Goal: Information Seeking & Learning: Obtain resource

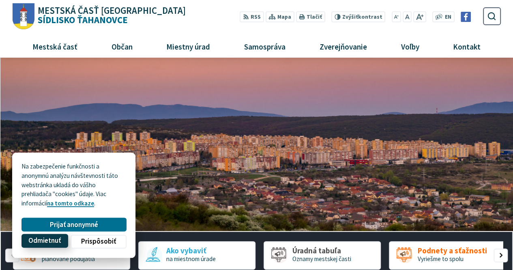
click at [54, 241] on span "Odmietnuť" at bounding box center [44, 241] width 32 height 9
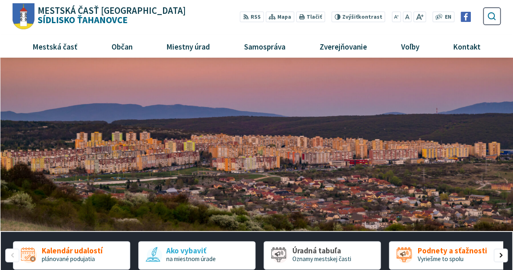
click at [497, 17] on icon "submit" at bounding box center [491, 15] width 9 height 9
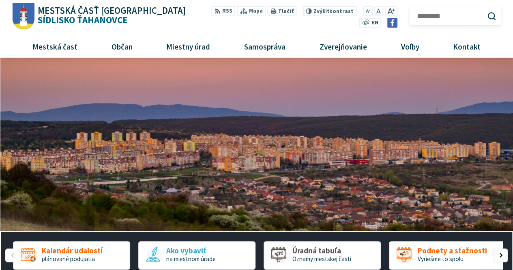
click at [442, 19] on input "Hľadať:" at bounding box center [455, 16] width 91 height 18
type input "**********"
click at [485, 9] on button "Odoslať vyhľadávací formulár" at bounding box center [492, 16] width 14 height 14
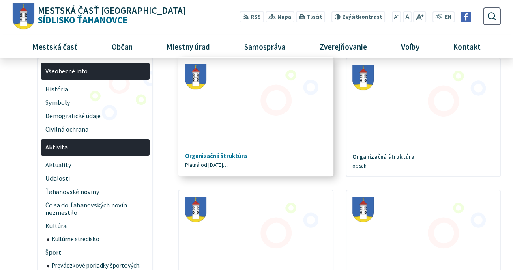
click at [259, 150] on link "Organizačná štruktúra Platná od 1.12. 2022…" at bounding box center [256, 117] width 154 height 118
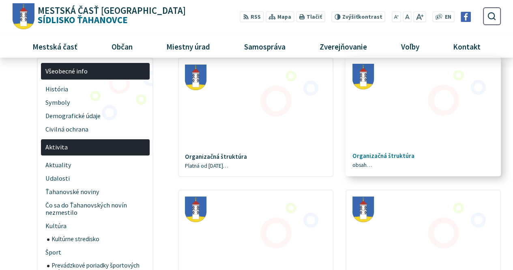
click at [420, 146] on figure at bounding box center [424, 102] width 154 height 88
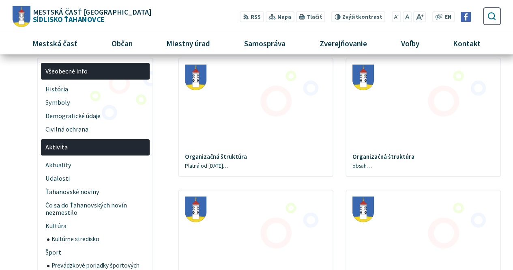
click at [491, 17] on icon "submit" at bounding box center [491, 15] width 9 height 9
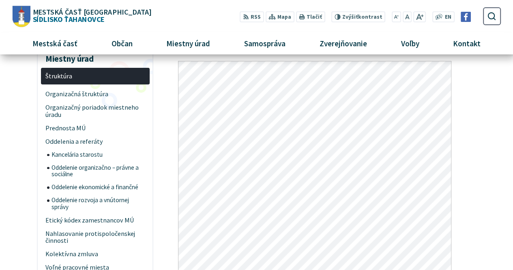
scroll to position [100, 0]
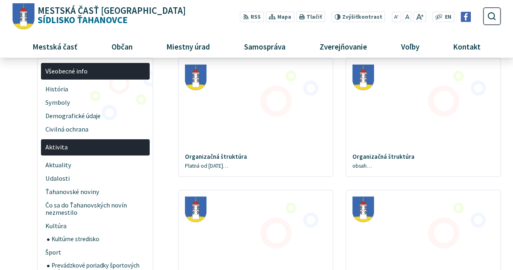
click at [66, 11] on span "Mestská časť [GEOGRAPHIC_DATA]" at bounding box center [112, 10] width 148 height 9
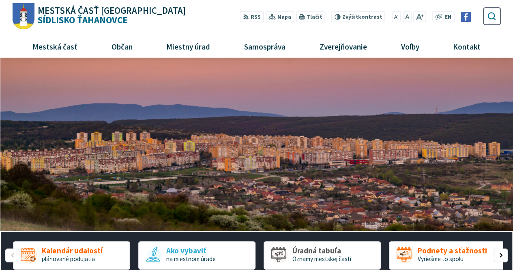
click at [496, 19] on use "submit" at bounding box center [492, 16] width 8 height 8
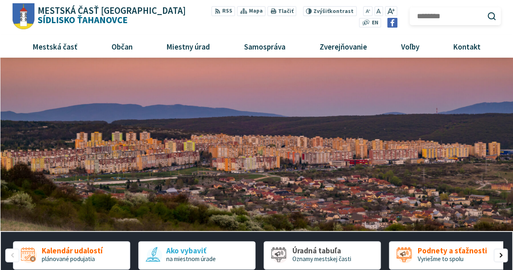
click at [449, 18] on input "Hľadať:" at bounding box center [455, 16] width 91 height 18
type input "**********"
click at [485, 9] on button "Odoslať vyhľadávací formulár" at bounding box center [492, 16] width 14 height 14
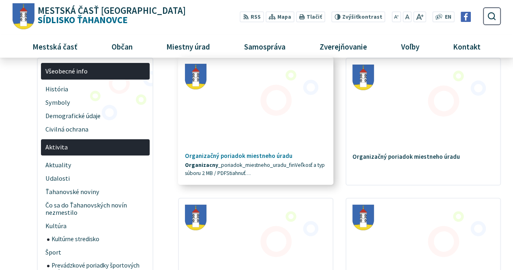
click at [298, 130] on figure at bounding box center [256, 102] width 154 height 88
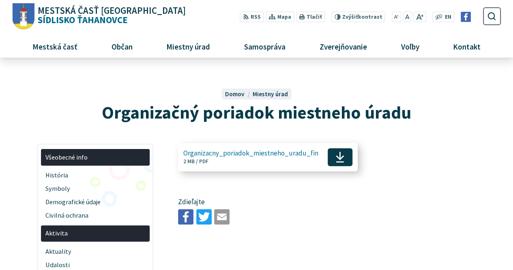
click at [336, 157] on use at bounding box center [340, 157] width 8 height 11
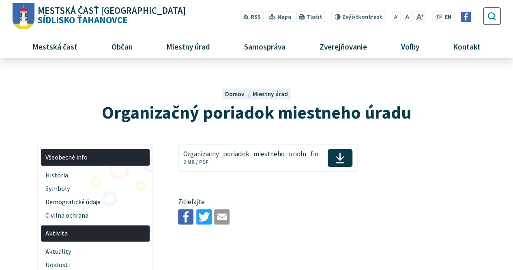
click at [495, 16] on icon "submit" at bounding box center [491, 15] width 9 height 9
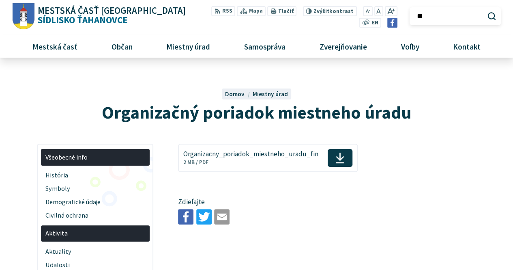
type input "********"
click at [485, 9] on button "Odoslať vyhľadávací formulár" at bounding box center [492, 16] width 14 height 14
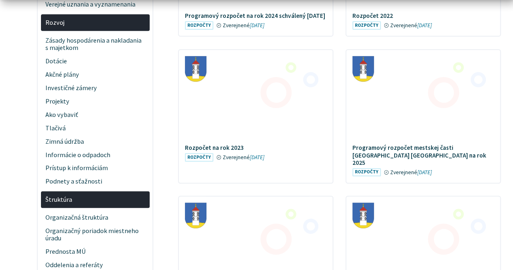
scroll to position [290, 0]
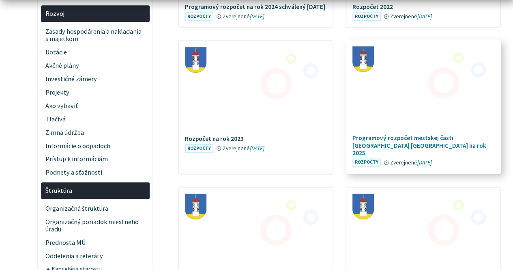
click at [461, 99] on figure at bounding box center [424, 84] width 154 height 88
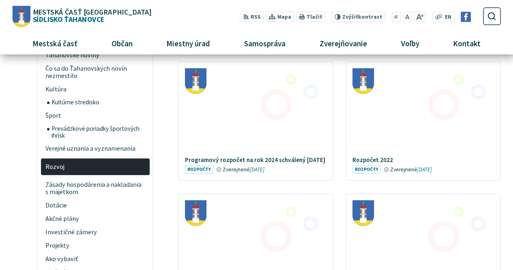
scroll to position [101, 0]
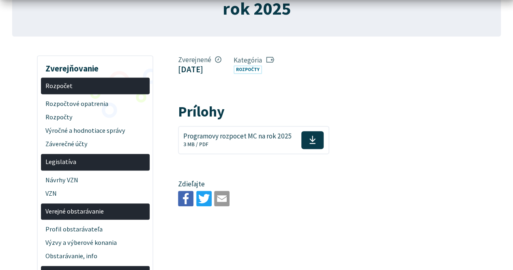
scroll to position [141, 0]
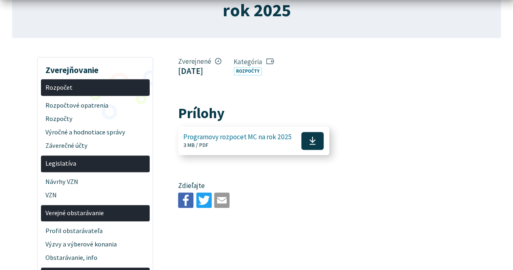
click at [310, 132] on span at bounding box center [313, 141] width 22 height 18
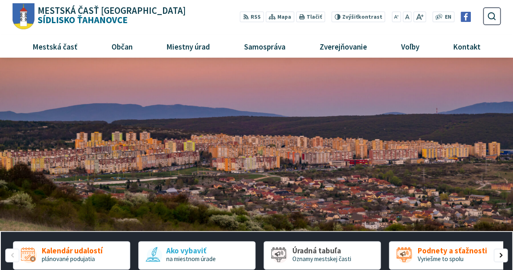
click at [27, 87] on img "1 / 1" at bounding box center [256, 145] width 513 height 174
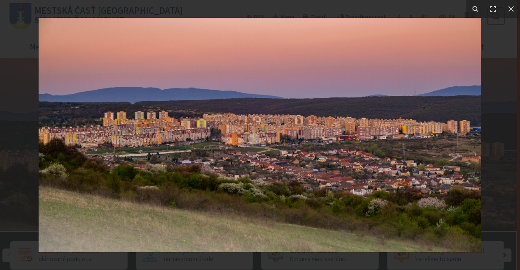
click at [192, 171] on img at bounding box center [260, 135] width 442 height 234
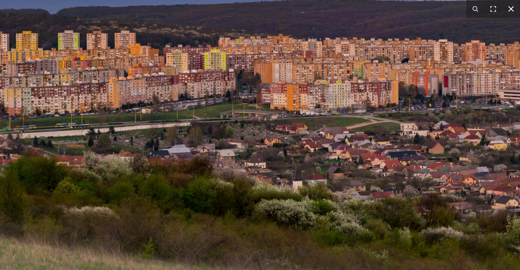
click at [513, 10] on button at bounding box center [511, 9] width 18 height 18
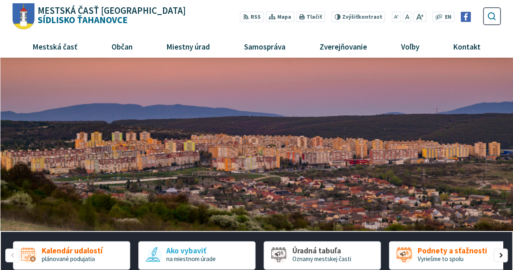
click at [495, 16] on icon "submit" at bounding box center [491, 15] width 9 height 9
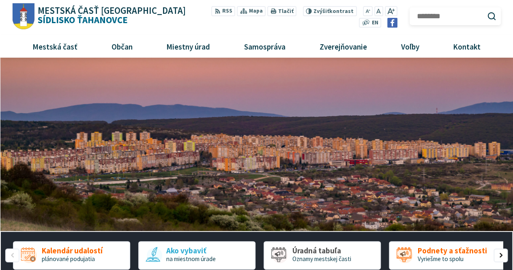
click at [446, 10] on input "Hľadať:" at bounding box center [455, 16] width 91 height 18
type input "**********"
click at [485, 9] on button "Odoslať vyhľadávací formulár" at bounding box center [492, 16] width 14 height 14
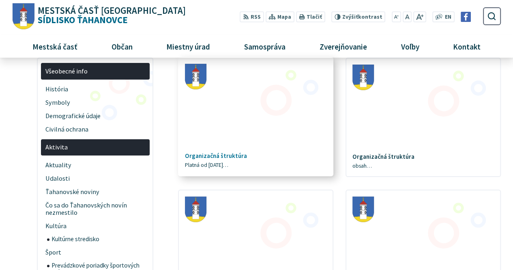
click at [307, 134] on figure at bounding box center [256, 102] width 154 height 88
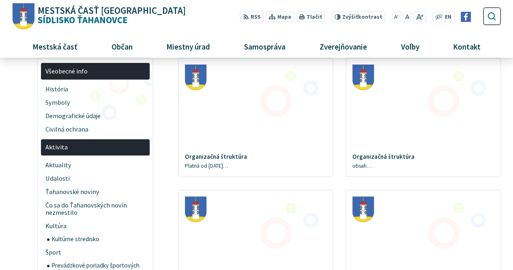
click at [499, 17] on button "Odoslať vyhľadávací formulár" at bounding box center [492, 16] width 14 height 14
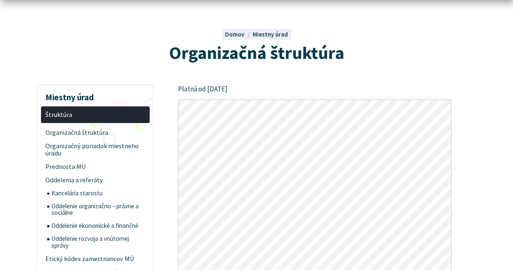
scroll to position [103, 0]
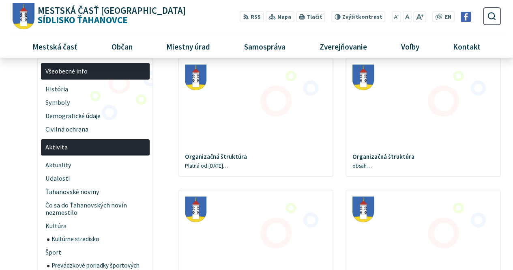
click at [108, 13] on span "Mestská časť [GEOGRAPHIC_DATA]" at bounding box center [112, 10] width 148 height 9
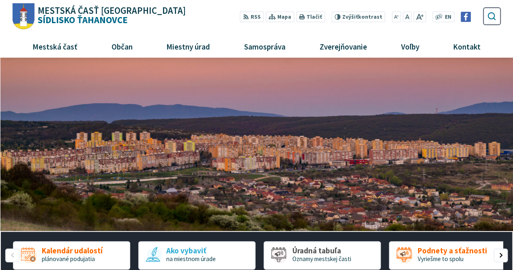
click at [498, 22] on button "Odoslať vyhľadávací formulár" at bounding box center [492, 16] width 14 height 14
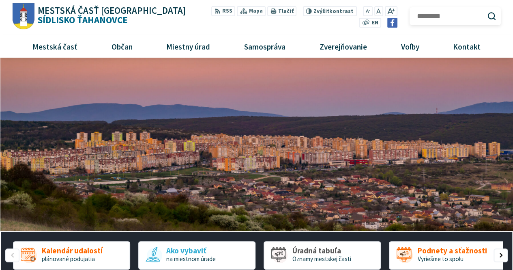
click at [423, 19] on input "Hľadať:" at bounding box center [455, 16] width 91 height 18
type input "**********"
click at [485, 9] on button "Odoslať vyhľadávací formulár" at bounding box center [492, 16] width 14 height 14
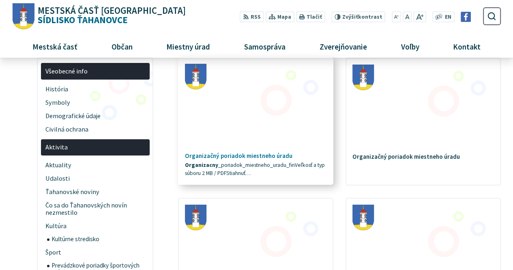
click at [291, 132] on figure at bounding box center [256, 102] width 154 height 88
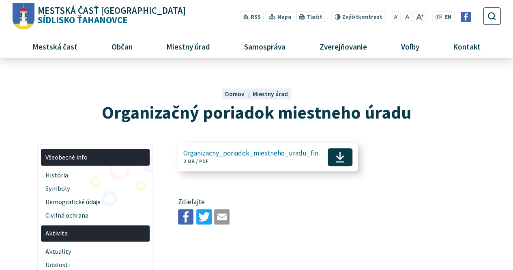
click at [337, 161] on icon at bounding box center [340, 157] width 9 height 12
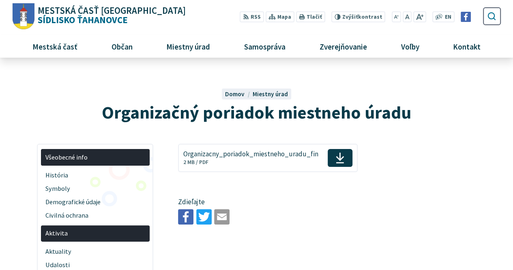
click at [496, 13] on icon "submit" at bounding box center [491, 15] width 9 height 9
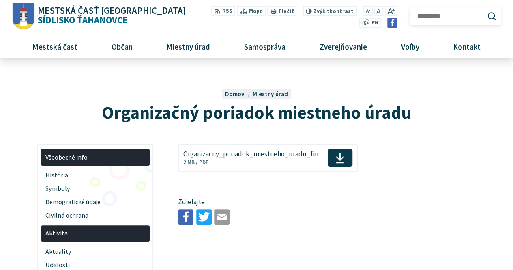
click at [464, 13] on input "Hľadať:" at bounding box center [455, 16] width 91 height 18
type input "********"
click at [485, 9] on button "Odoslať vyhľadávací formulár" at bounding box center [492, 16] width 14 height 14
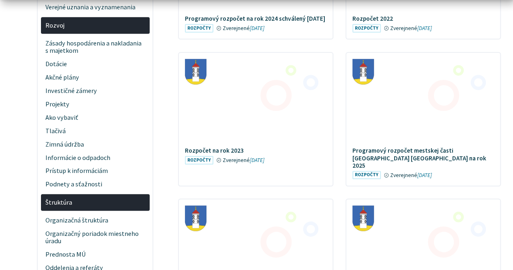
scroll to position [284, 0]
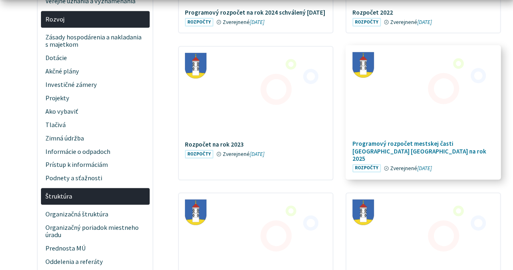
click at [457, 98] on figure at bounding box center [424, 90] width 154 height 88
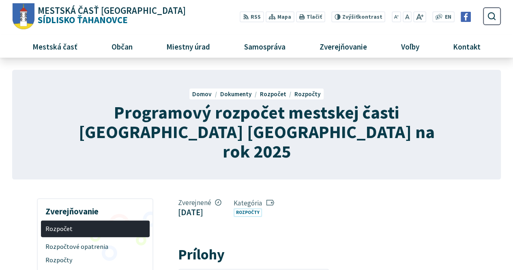
click at [213, 149] on div "Programový rozpočet mestskej časti [GEOGRAPHIC_DATA] [GEOGRAPHIC_DATA] na rok 2…" at bounding box center [256, 125] width 489 height 110
